Goal: Find contact information

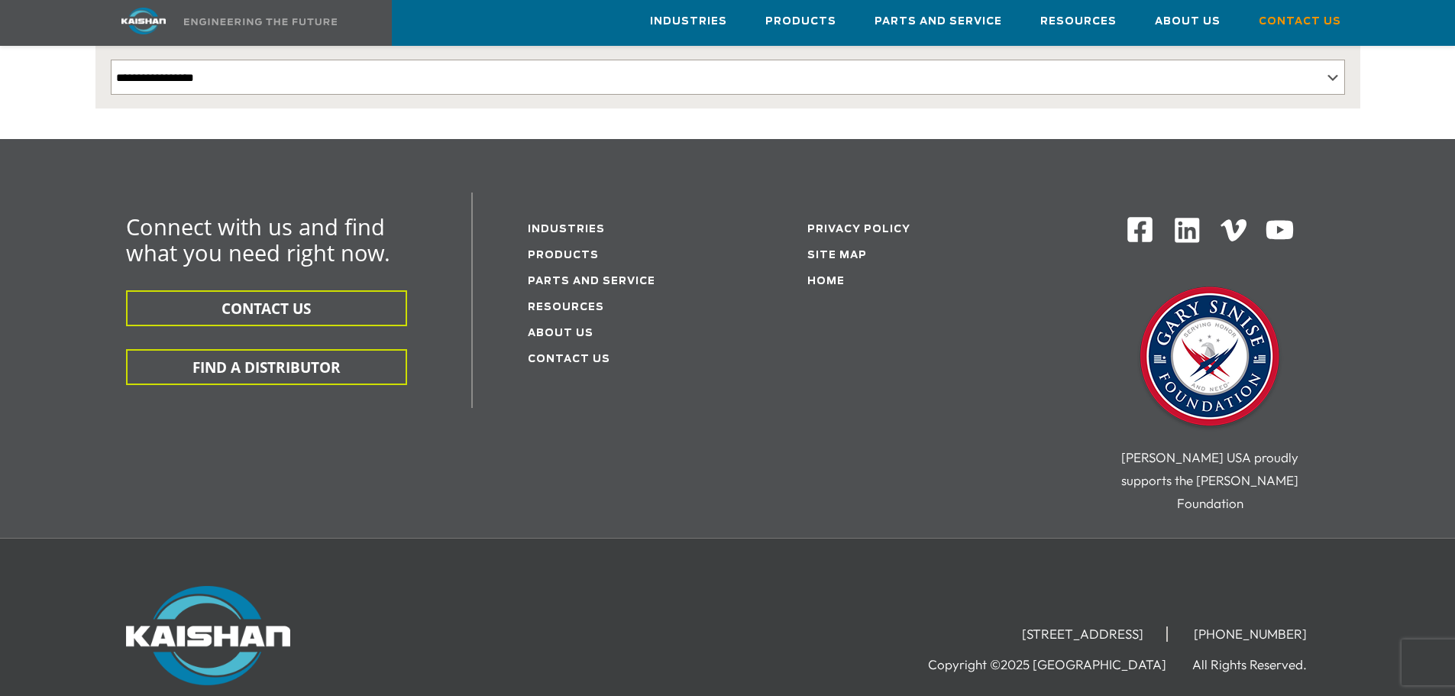
scroll to position [382, 0]
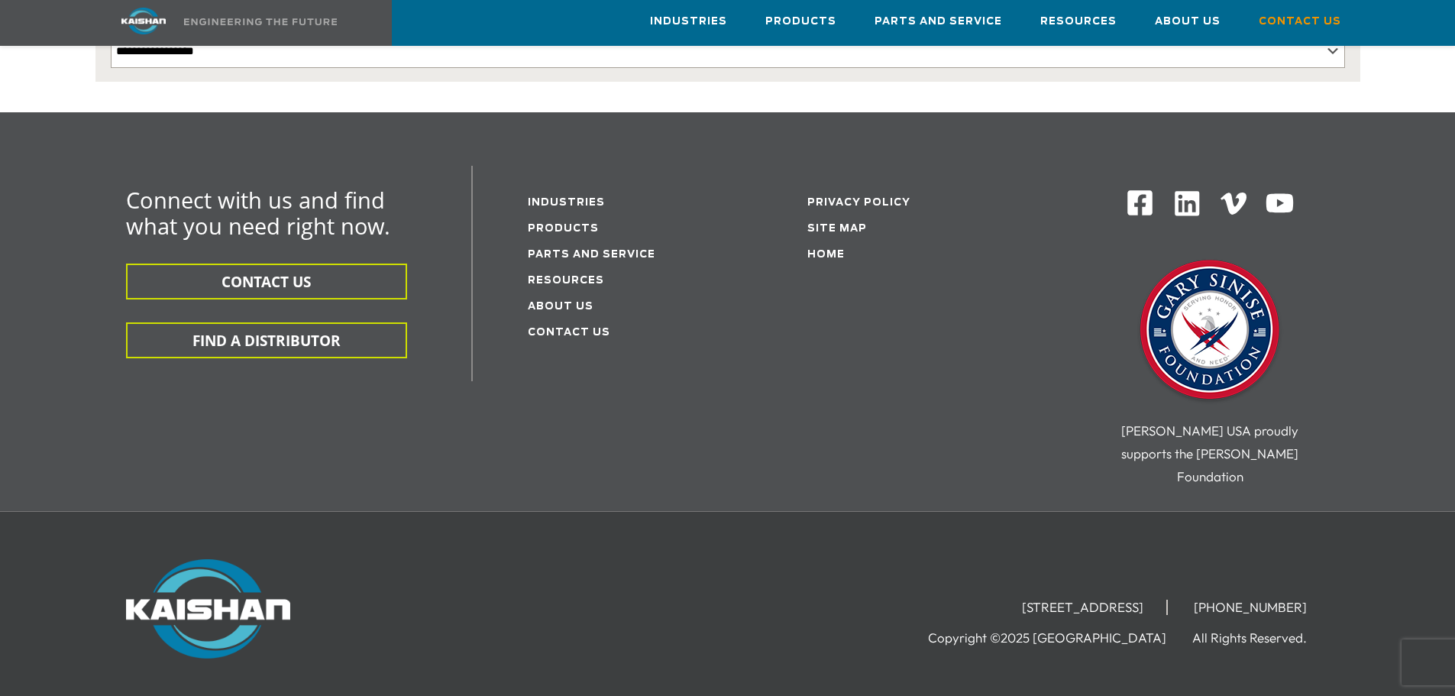
drag, startPoint x: 1172, startPoint y: 560, endPoint x: 996, endPoint y: 564, distance: 176.4
click at [999, 599] on li "[STREET_ADDRESS]" at bounding box center [1083, 606] width 169 height 15
drag, startPoint x: 910, startPoint y: 564, endPoint x: 1316, endPoint y: 554, distance: 406.3
click at [1316, 595] on ul "[STREET_ADDRESS] [PHONE_NUMBER]" at bounding box center [1164, 606] width 331 height 23
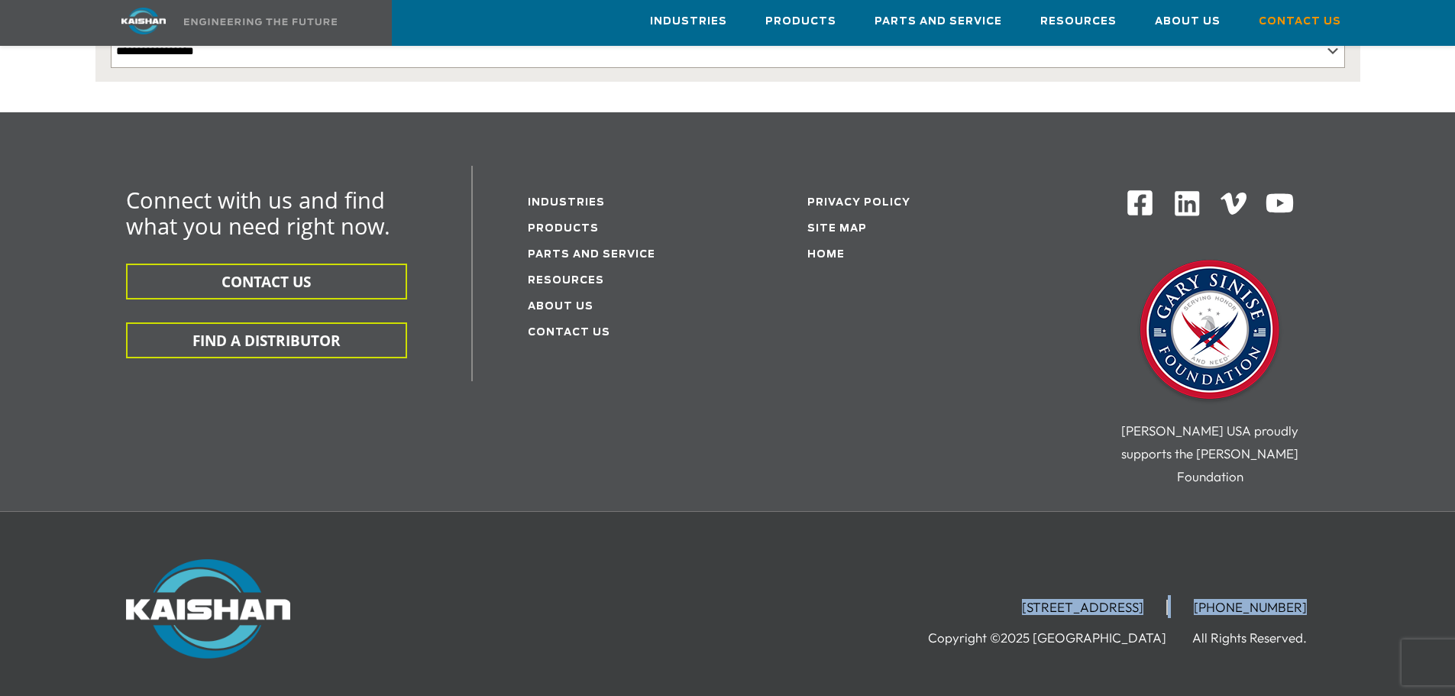
copy ul "[STREET_ADDRESS] [PHONE_NUMBER]"
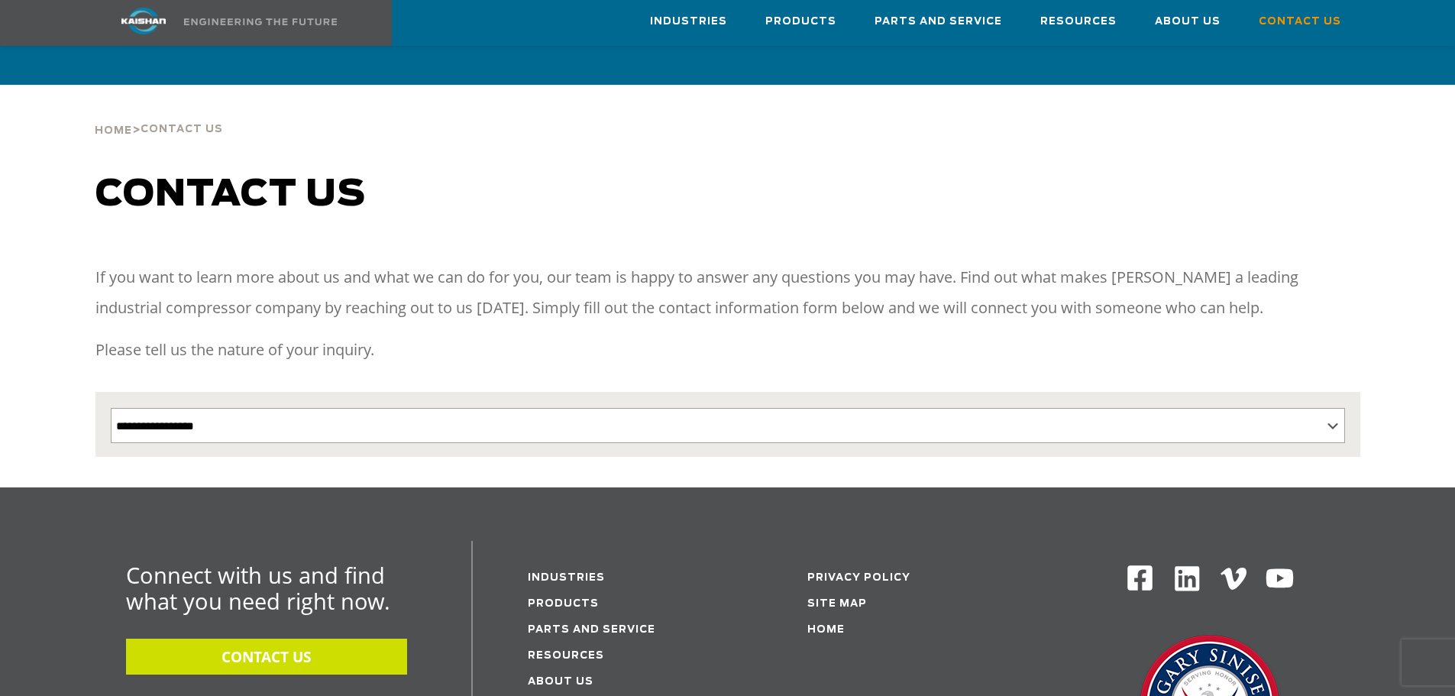
scroll to position [0, 0]
